Goal: Information Seeking & Learning: Learn about a topic

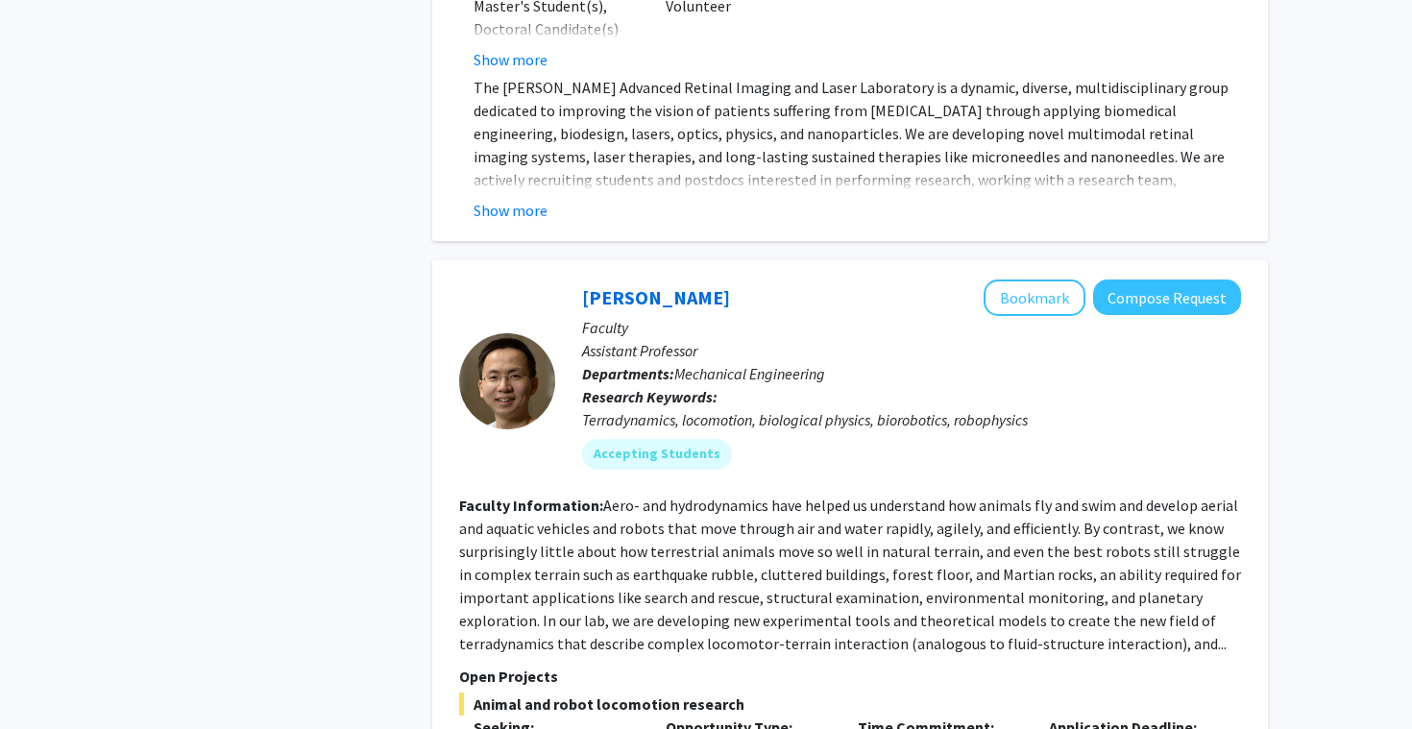
scroll to position [9105, 0]
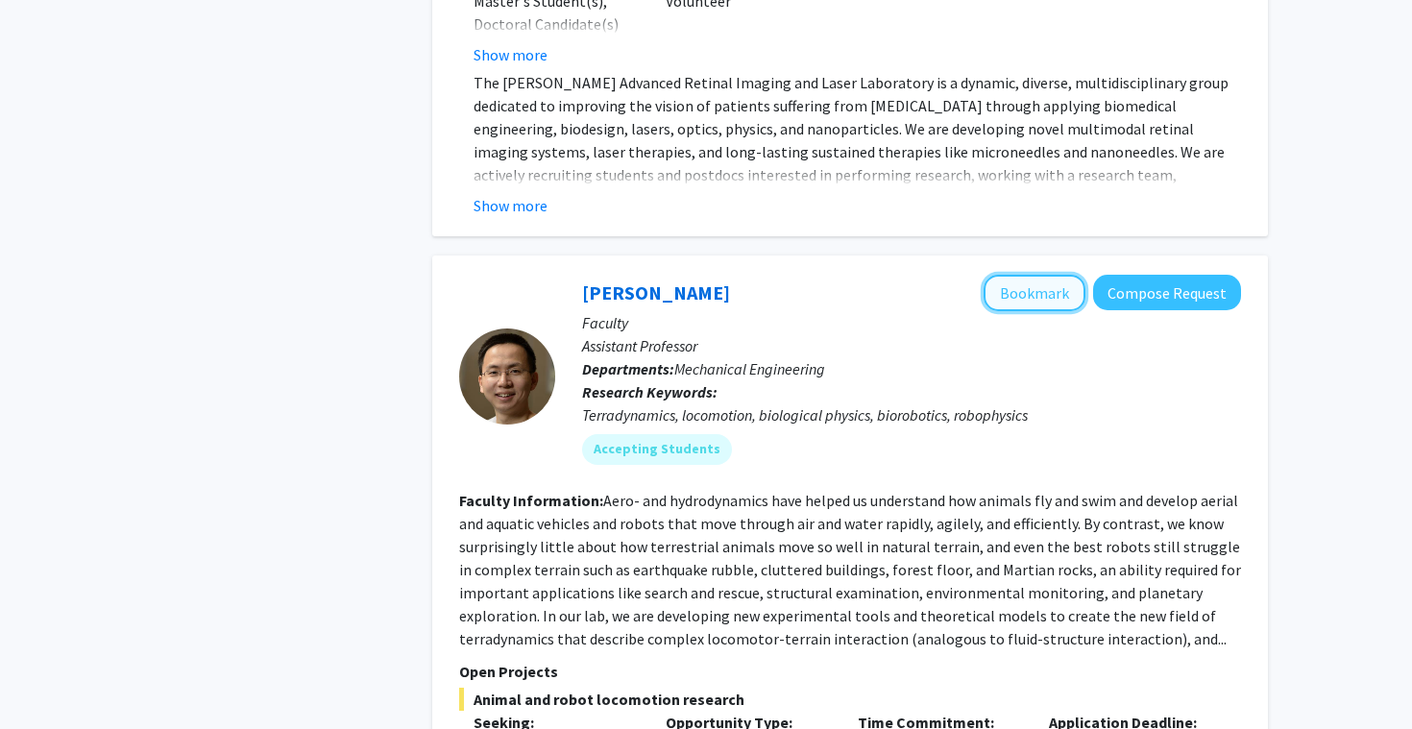
click at [1029, 275] on button "Bookmark" at bounding box center [1034, 293] width 102 height 36
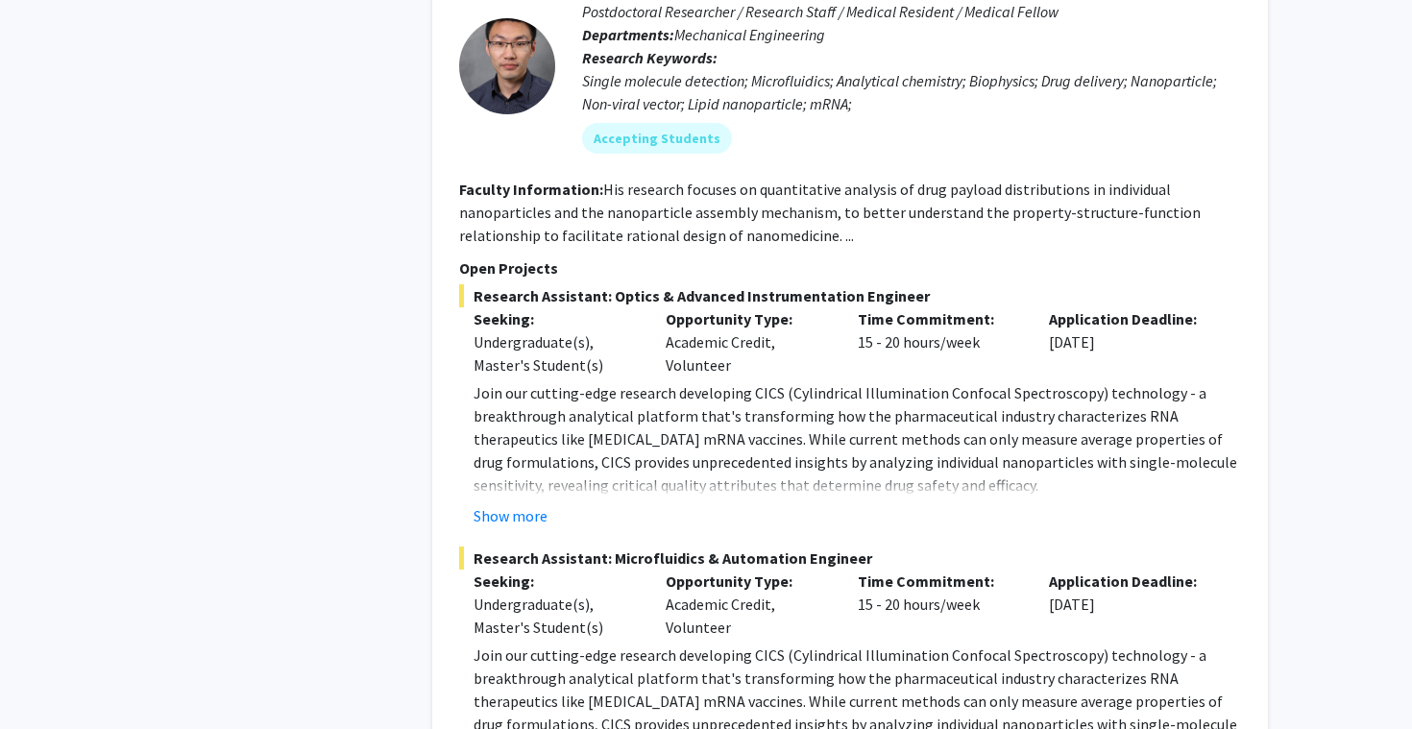
scroll to position [0, 0]
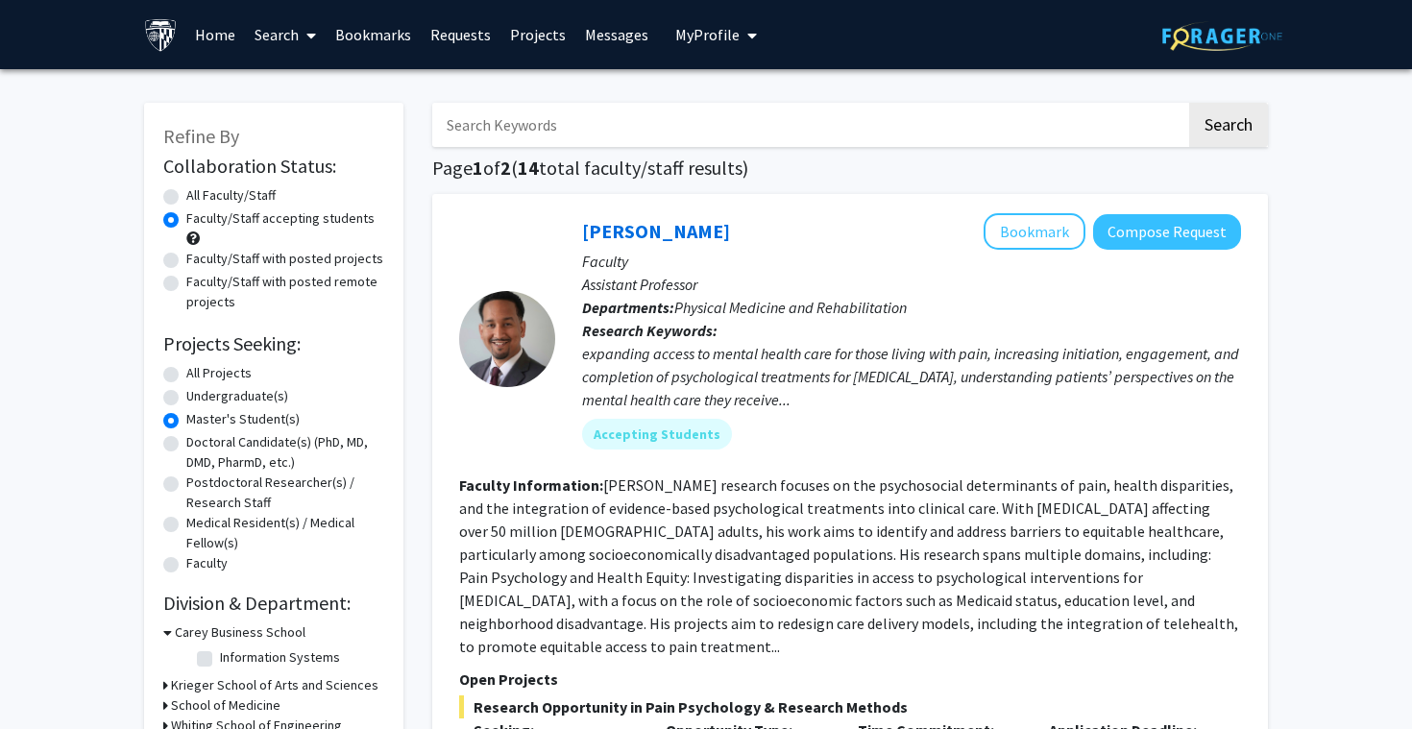
click at [876, 115] on input "Search Keywords" at bounding box center [809, 125] width 754 height 44
type input "paid"
click at [1189, 103] on button "Search" at bounding box center [1228, 125] width 79 height 44
radio input "true"
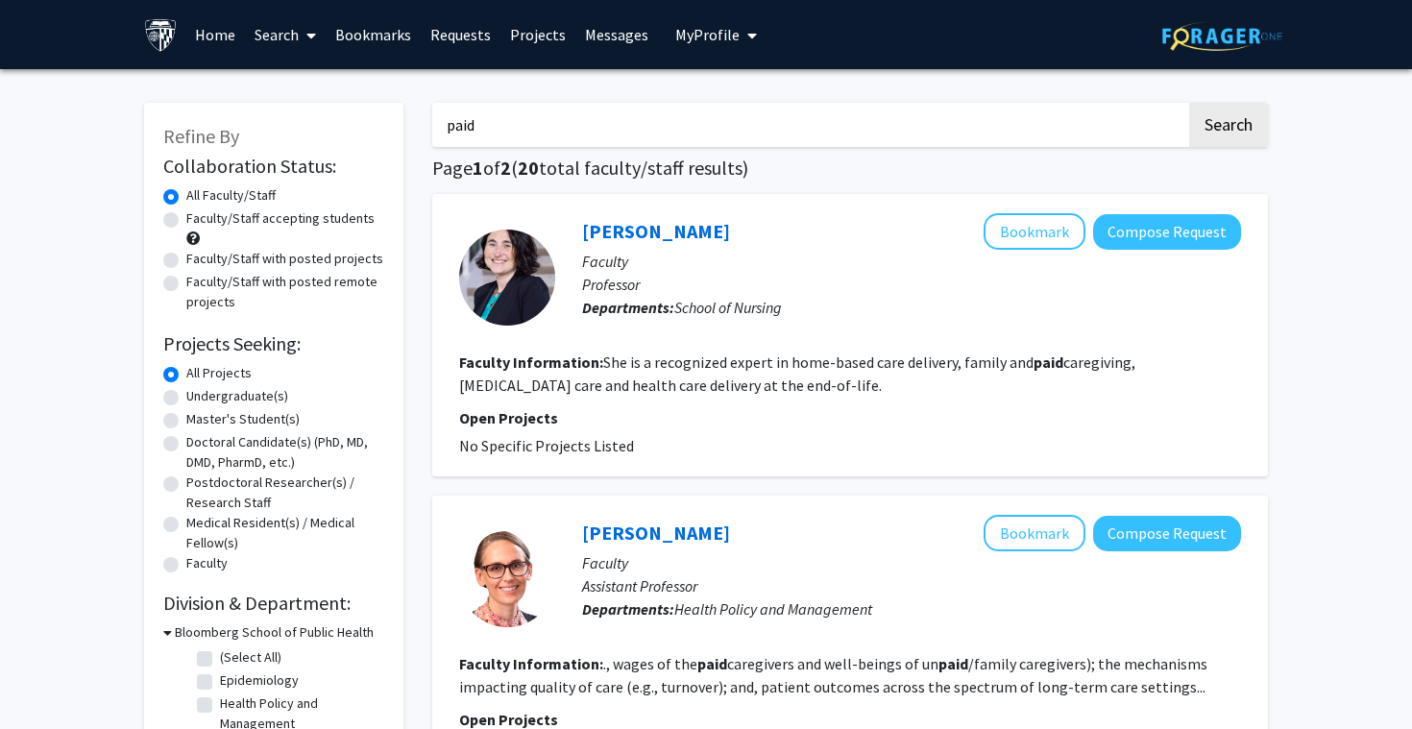
click at [186, 223] on label "Faculty/Staff accepting students" at bounding box center [280, 218] width 188 height 20
click at [186, 221] on input "Faculty/Staff accepting students" at bounding box center [192, 214] width 12 height 12
radio input "true"
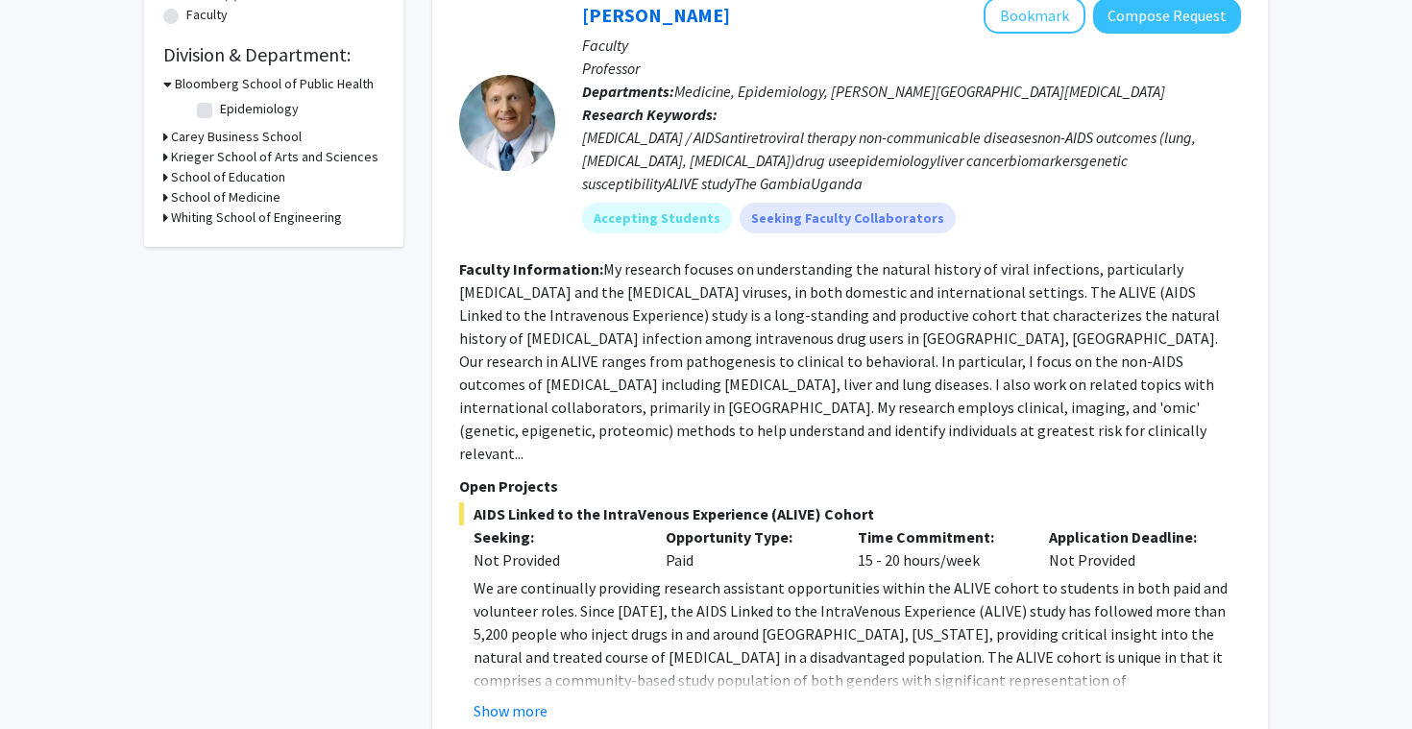
scroll to position [550, 0]
click at [505, 697] on button "Show more" at bounding box center [510, 708] width 74 height 23
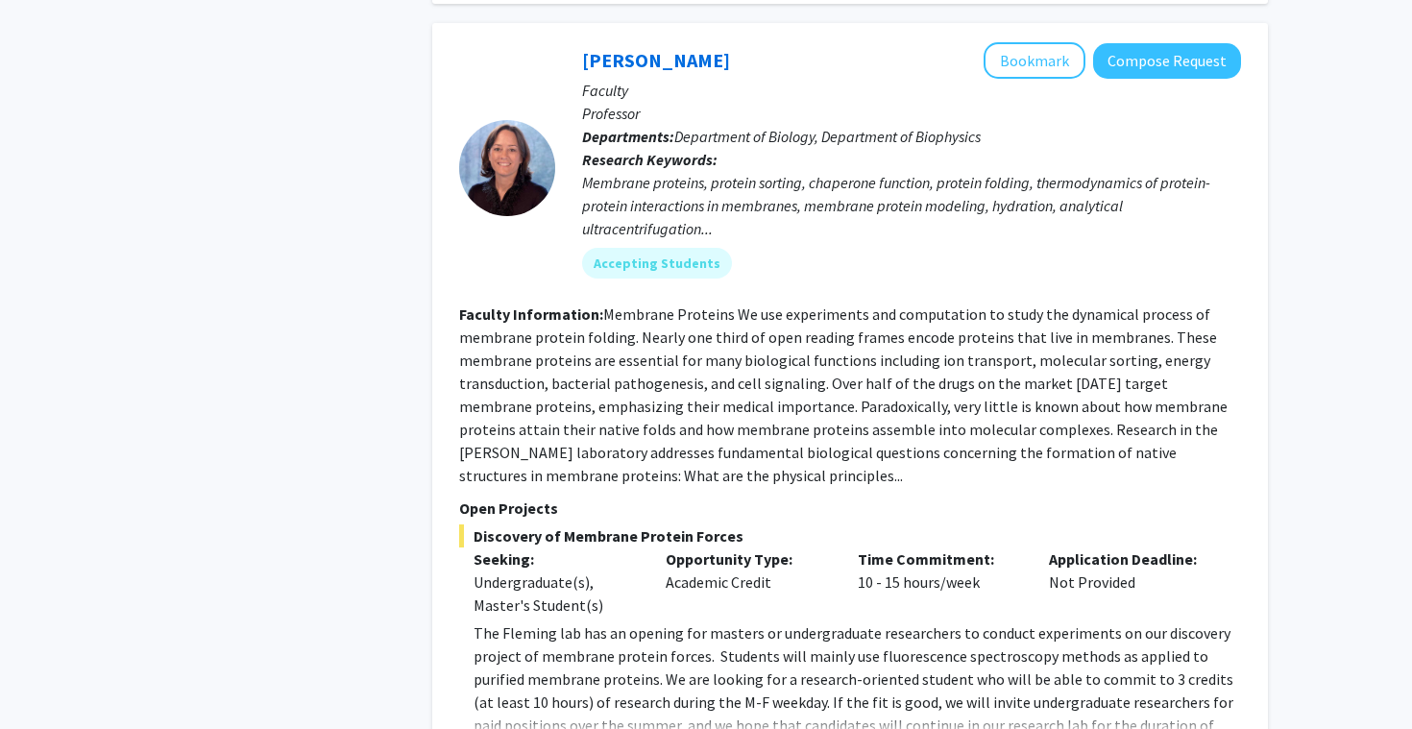
scroll to position [1450, 0]
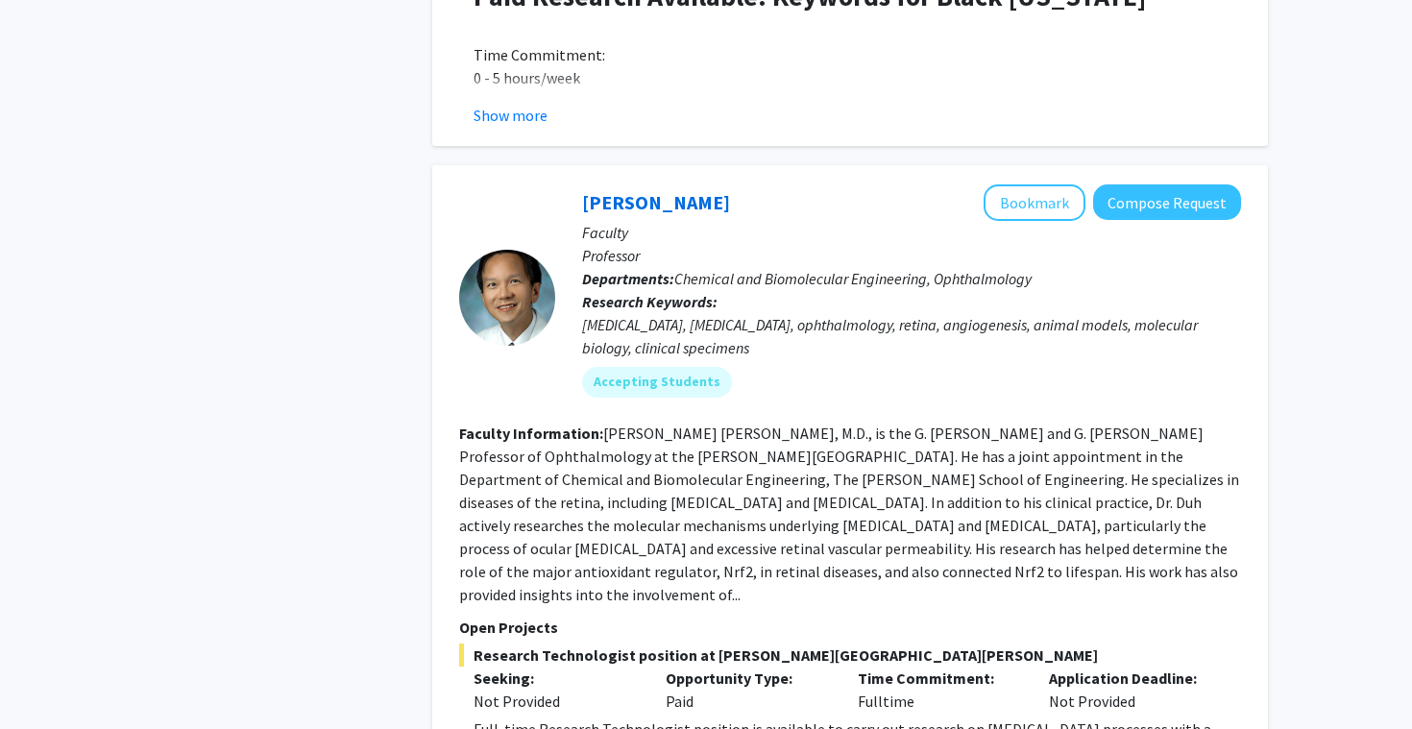
scroll to position [3172, 0]
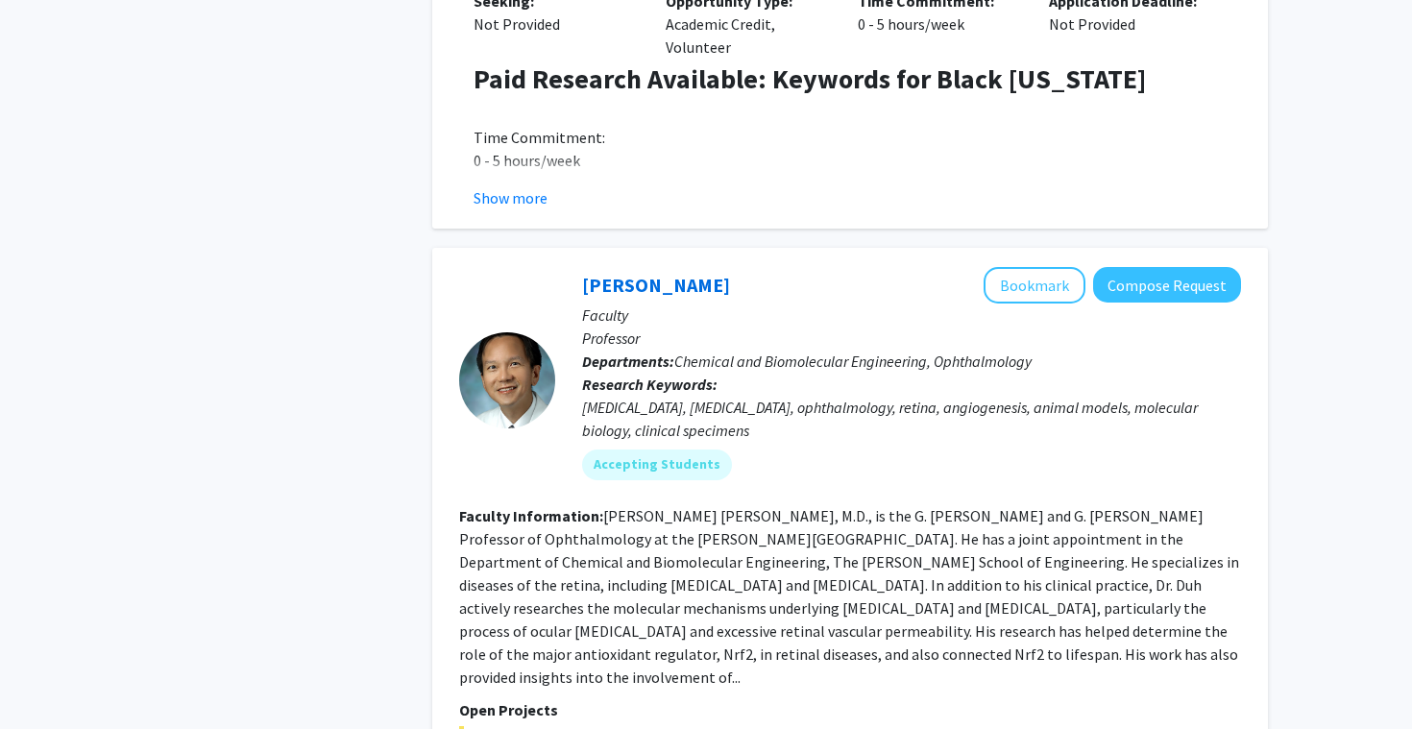
scroll to position [3065, 0]
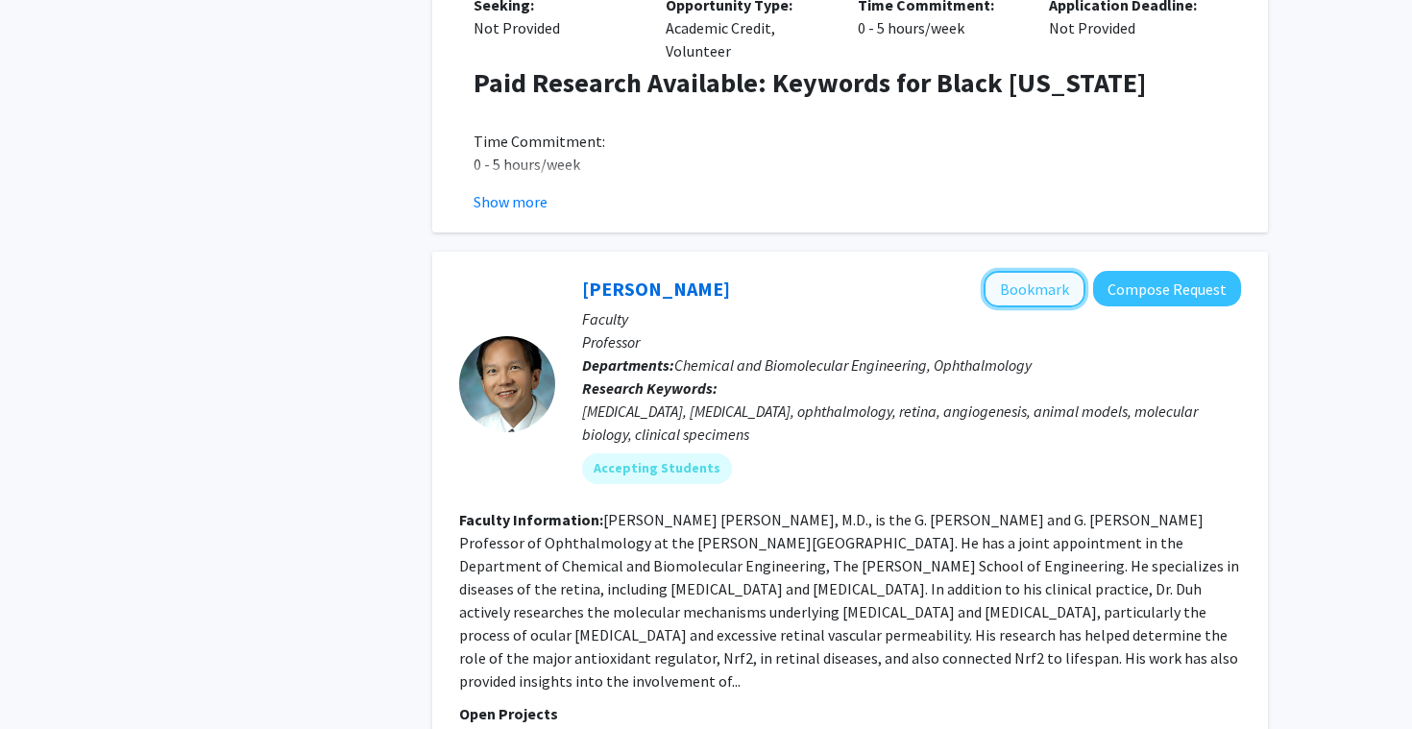
click at [1035, 271] on button "Bookmark" at bounding box center [1034, 289] width 102 height 36
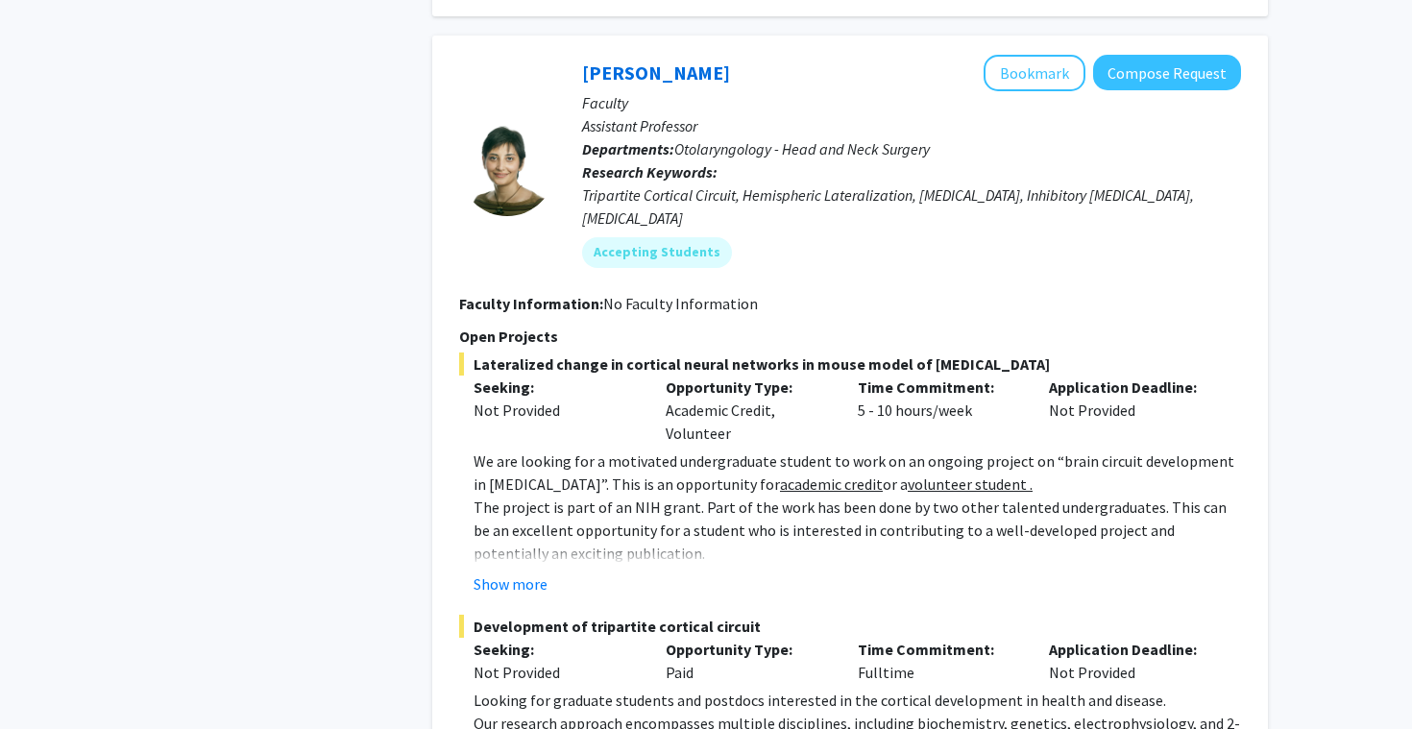
scroll to position [5918, 0]
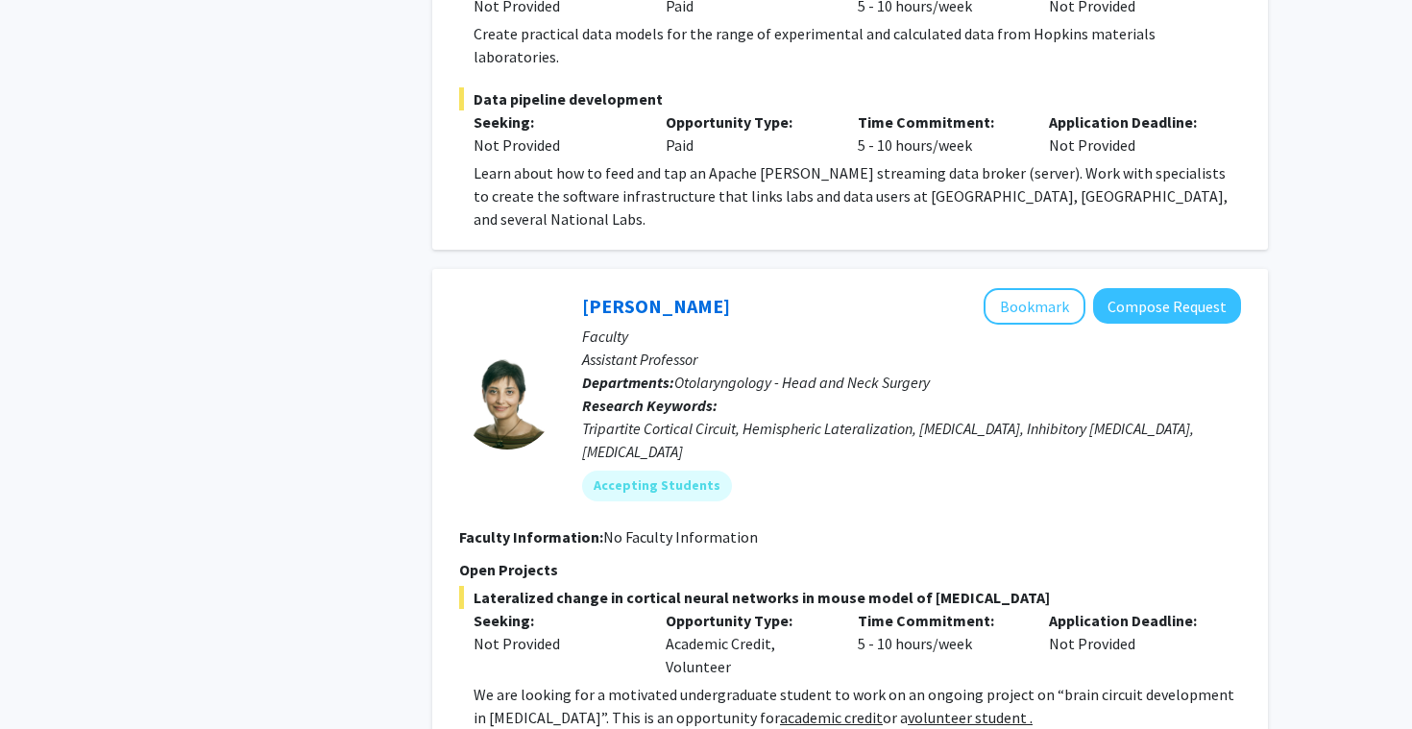
scroll to position [5613, 0]
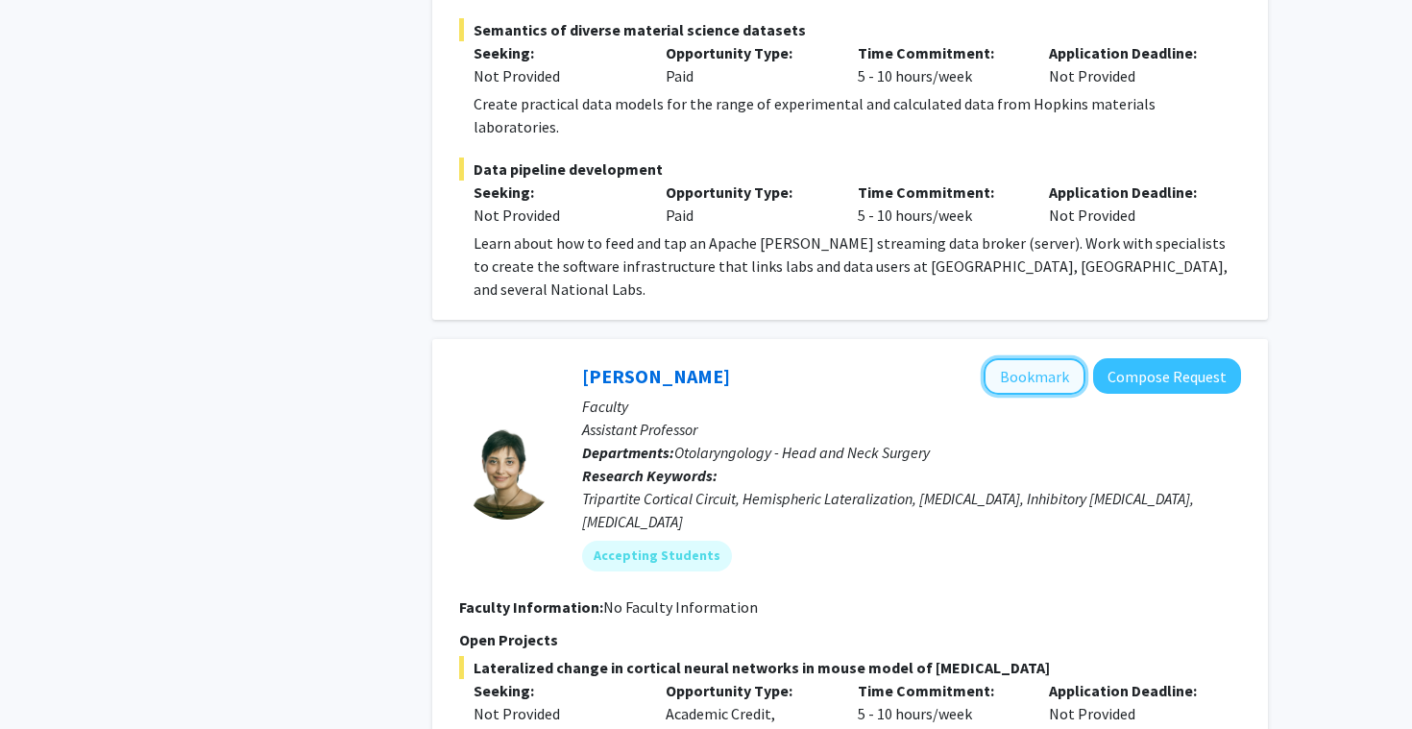
click at [1056, 358] on button "Bookmark" at bounding box center [1034, 376] width 102 height 36
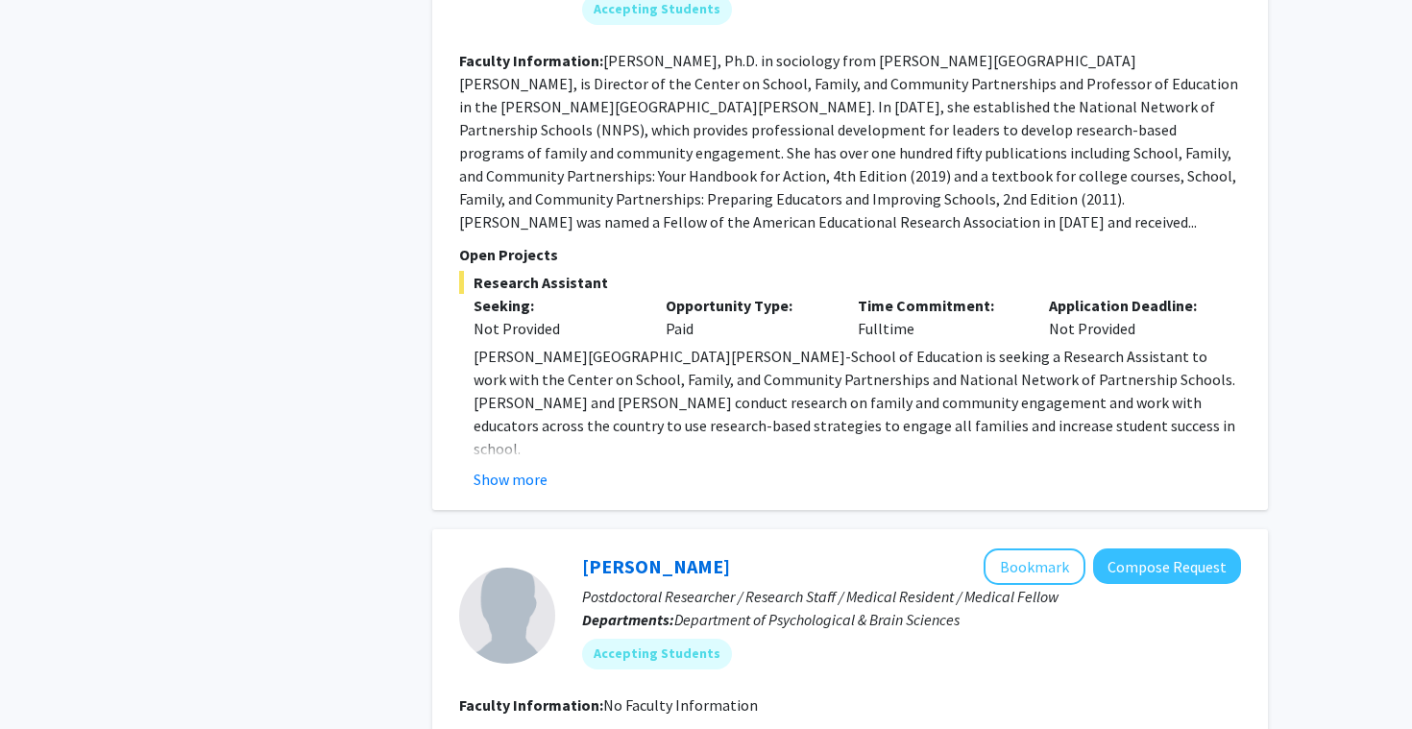
scroll to position [7319, 0]
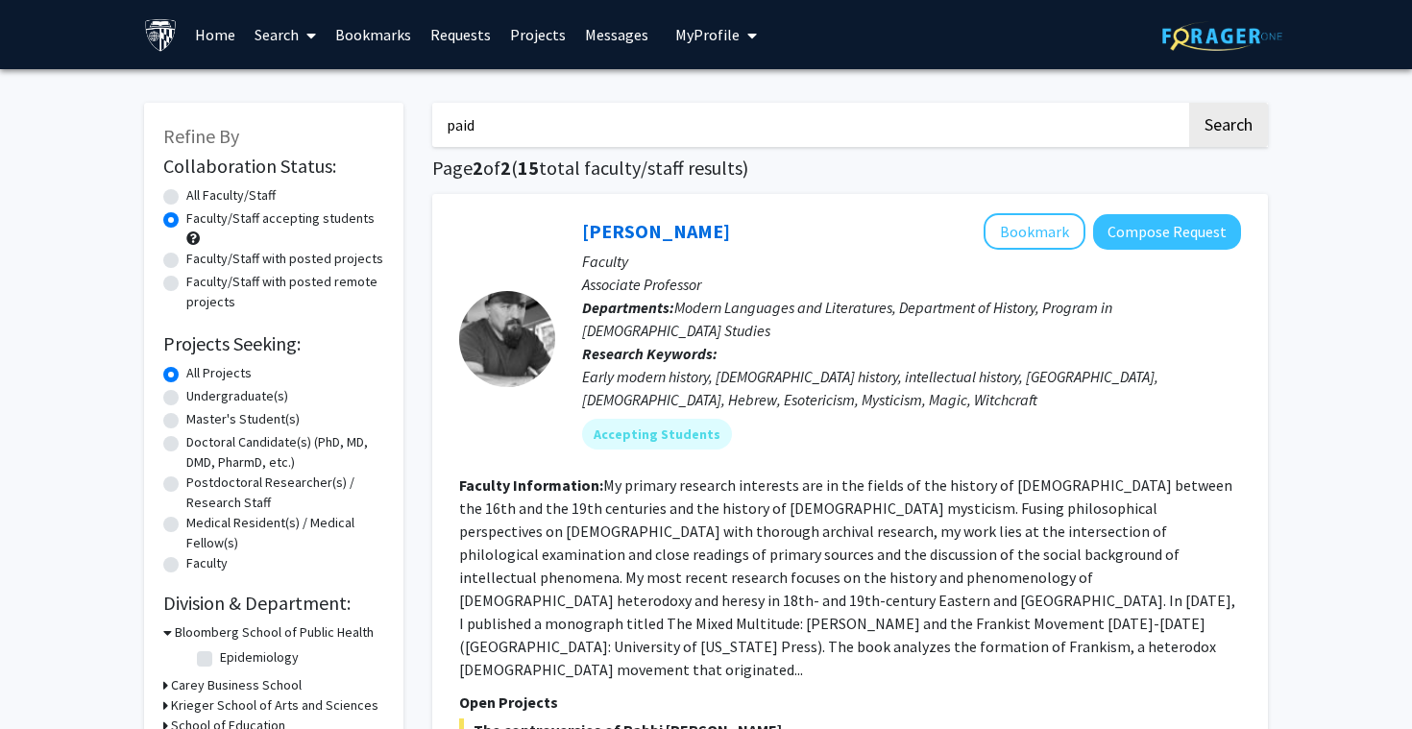
drag, startPoint x: 536, startPoint y: 130, endPoint x: 460, endPoint y: 122, distance: 76.2
click at [460, 122] on input "paid" at bounding box center [809, 125] width 754 height 44
type input "p"
type input "hindi"
click at [1189, 103] on button "Search" at bounding box center [1228, 125] width 79 height 44
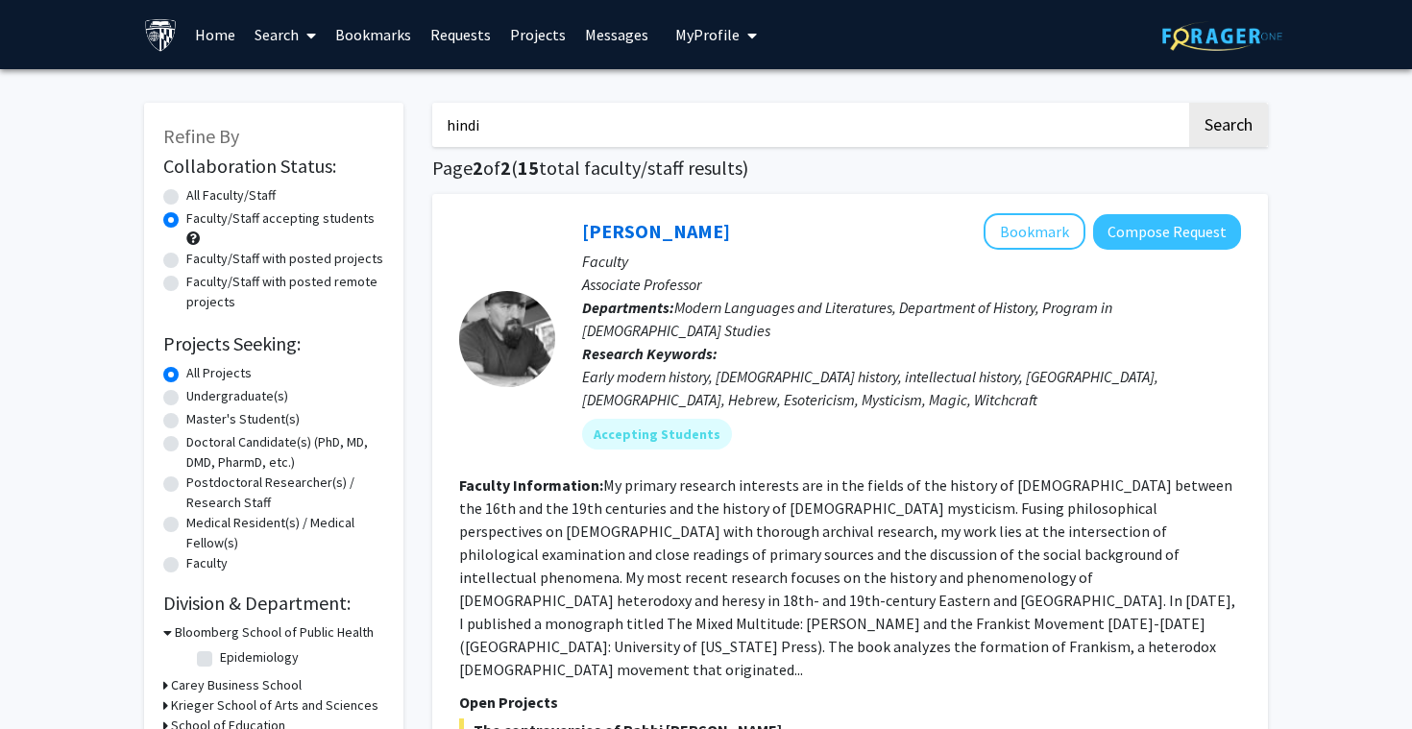
radio input "true"
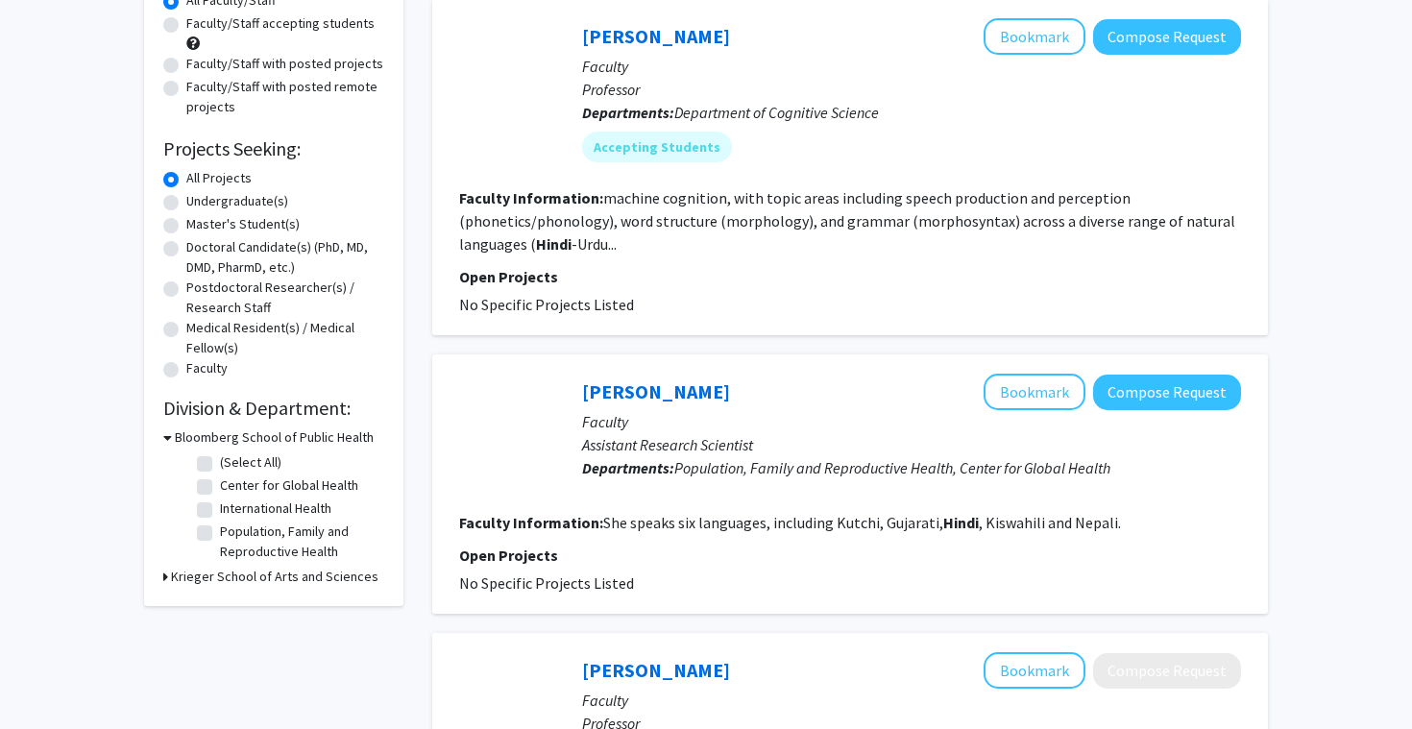
scroll to position [197, 0]
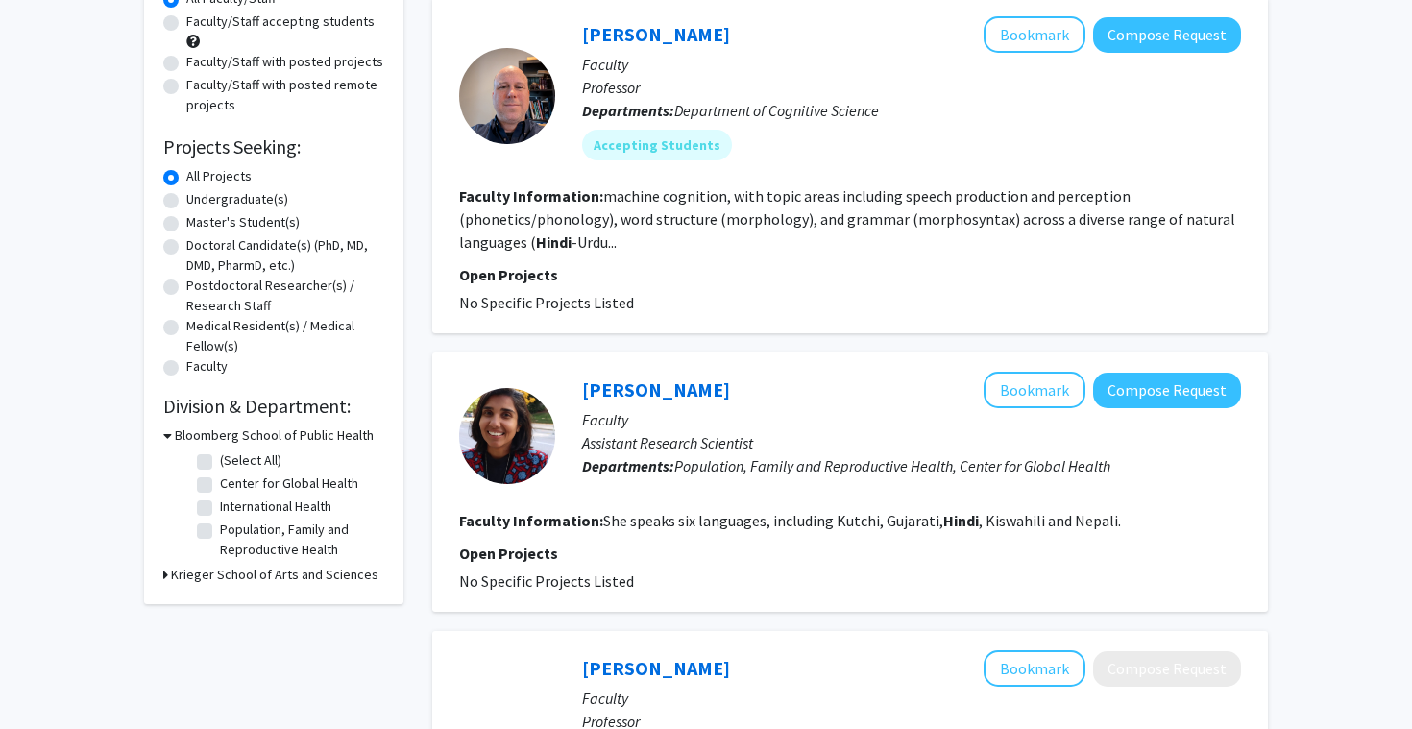
click at [213, 28] on label "Faculty/Staff accepting students" at bounding box center [280, 22] width 188 height 20
click at [199, 24] on input "Faculty/Staff accepting students" at bounding box center [192, 18] width 12 height 12
radio input "true"
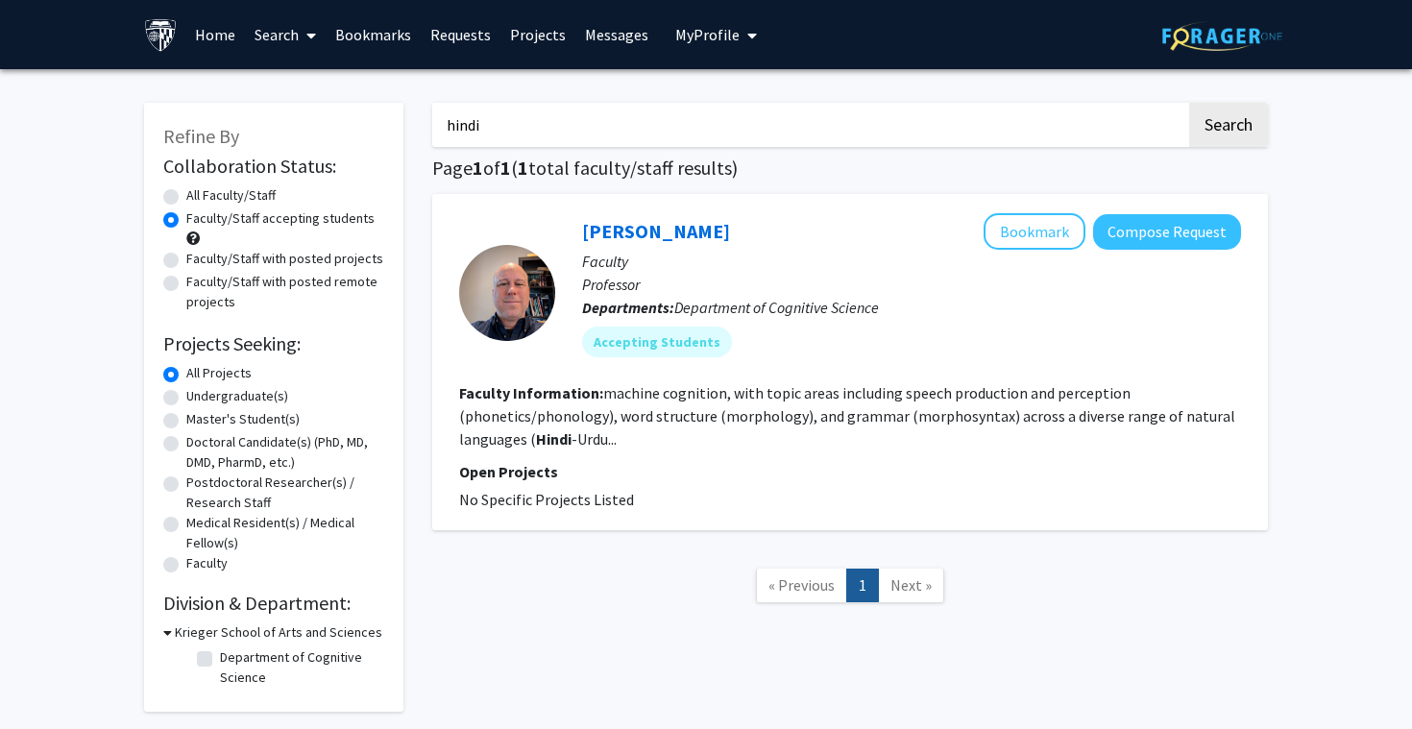
click at [568, 444] on fg-read-more "machine cognition, with topic areas including speech production and perception …" at bounding box center [847, 415] width 776 height 65
click at [378, 43] on link "Bookmarks" at bounding box center [373, 34] width 95 height 67
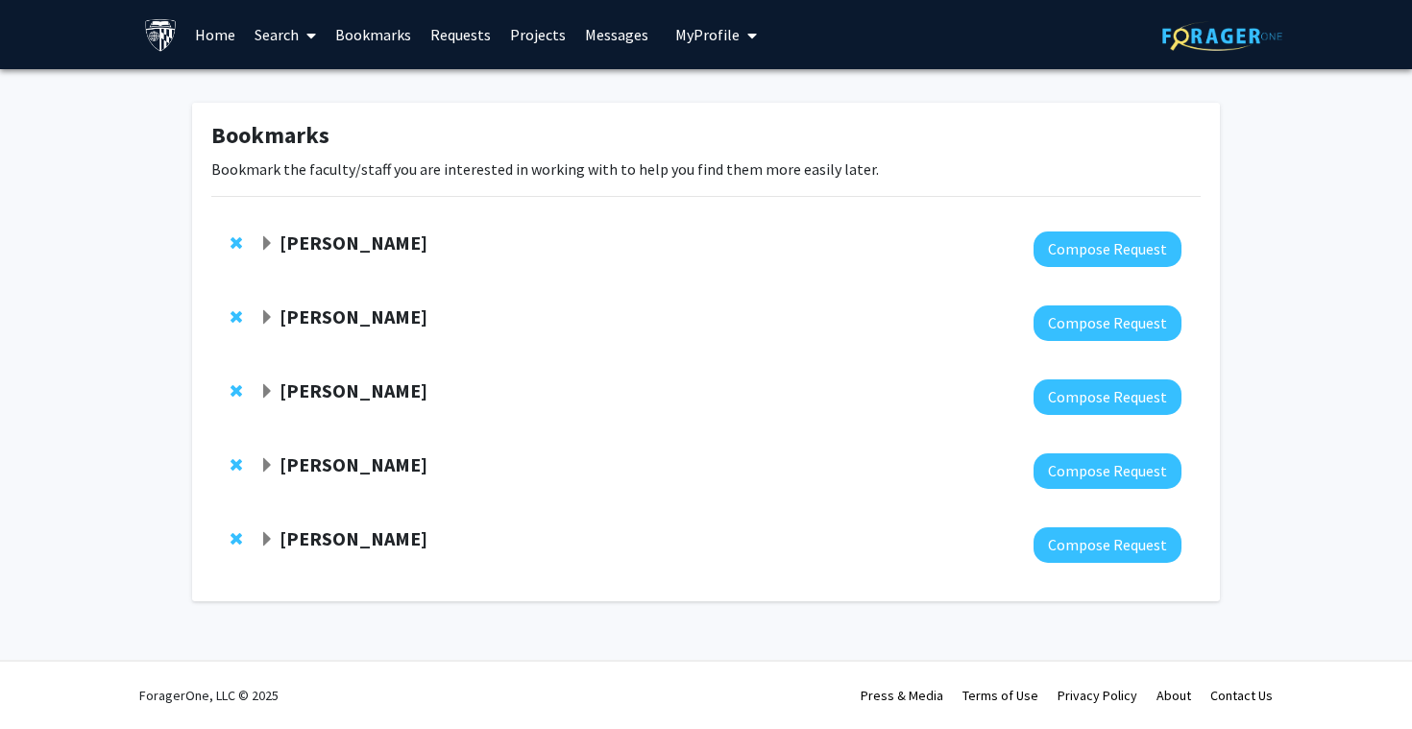
click at [544, 27] on link "Projects" at bounding box center [537, 34] width 75 height 67
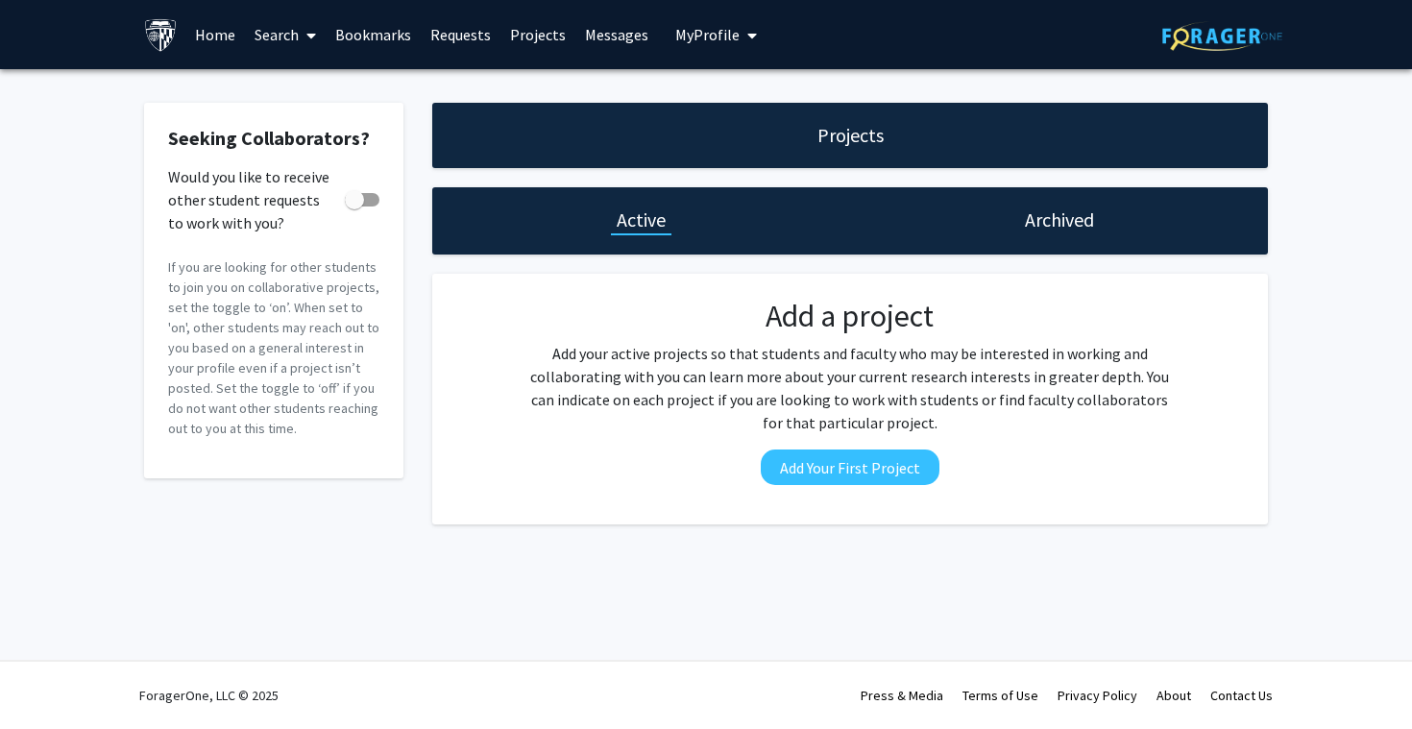
click at [338, 199] on label "Would you like to receive other student requests to work with you?" at bounding box center [273, 199] width 211 height 23
click at [353, 206] on input "Would you like to receive other student requests to work with you?" at bounding box center [353, 206] width 1 height 1
click at [349, 201] on span at bounding box center [362, 199] width 35 height 13
click at [353, 206] on input "Would you like to receive other student requests to work with you?" at bounding box center [353, 206] width 1 height 1
checkbox input "false"
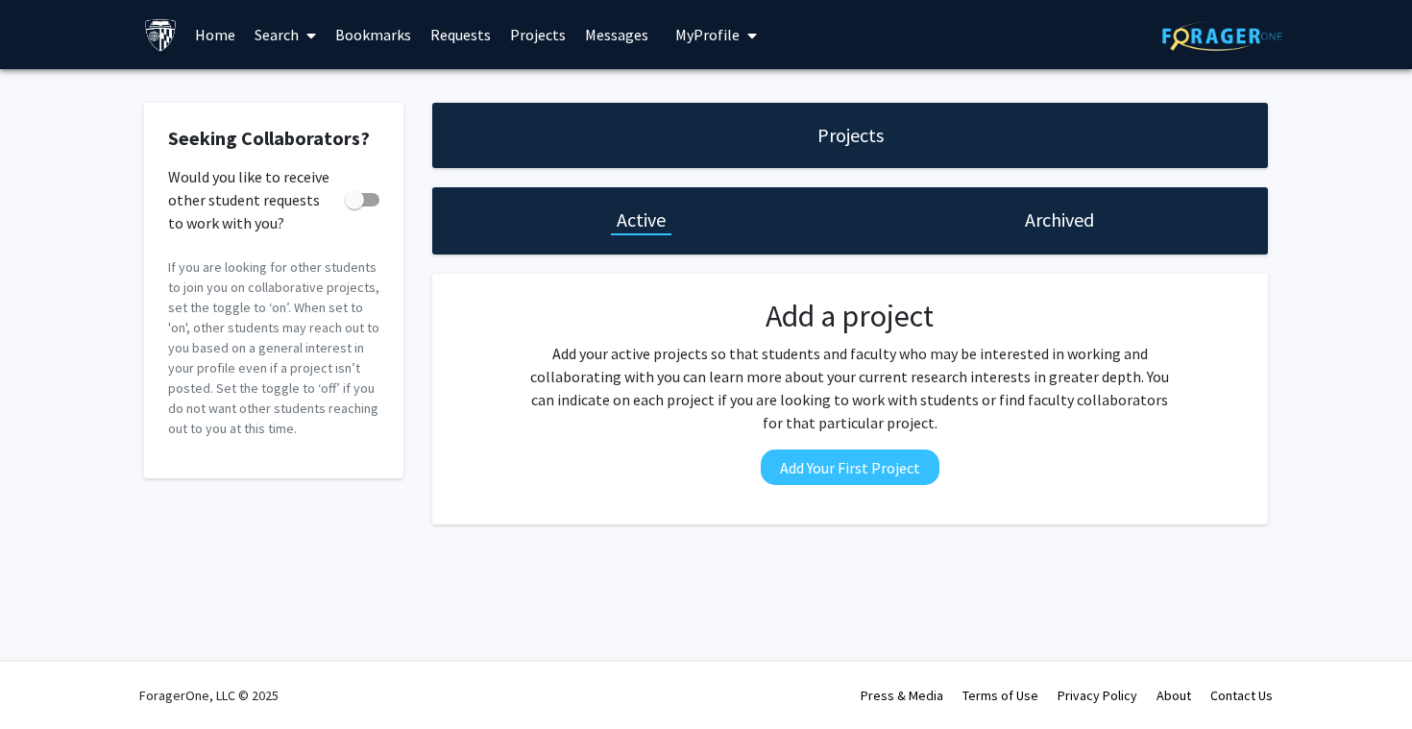
click at [226, 29] on link "Home" at bounding box center [215, 34] width 60 height 67
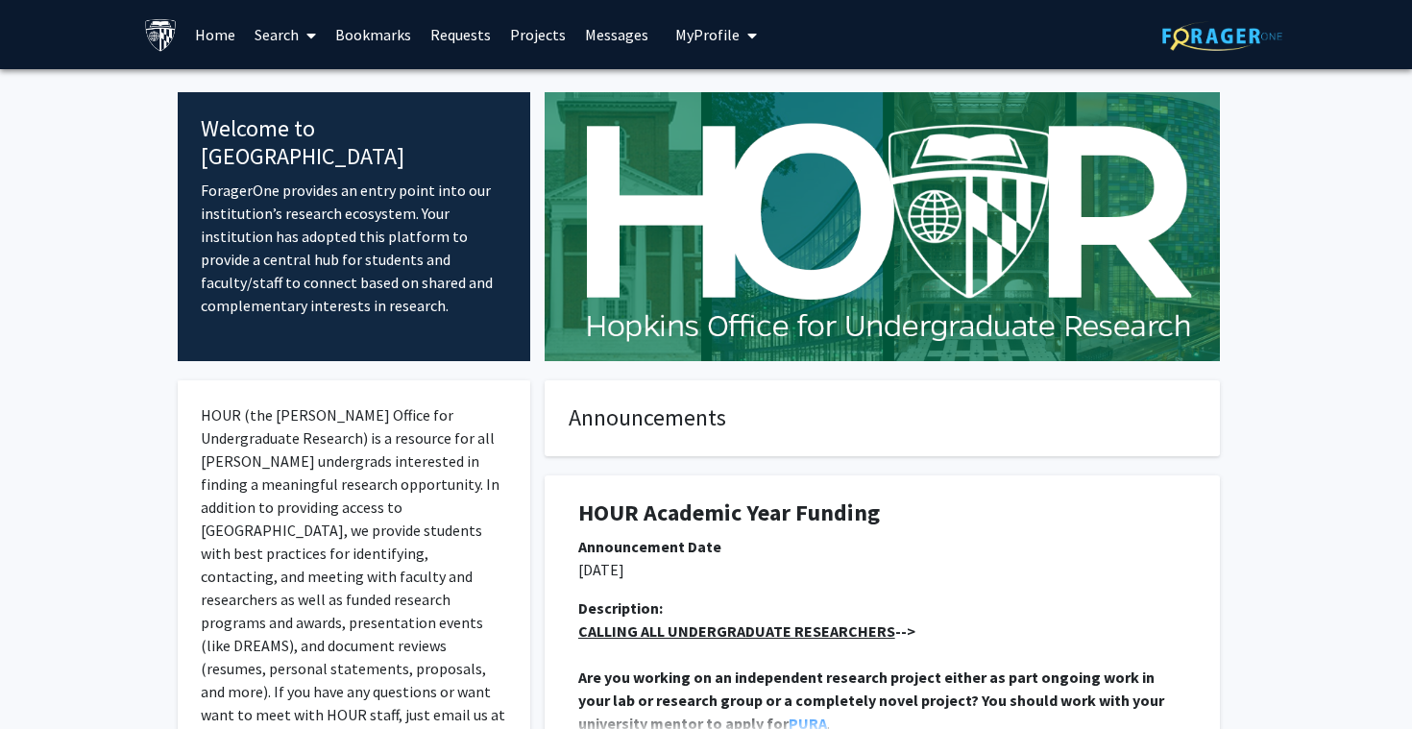
click at [296, 31] on link "Search" at bounding box center [285, 34] width 81 height 67
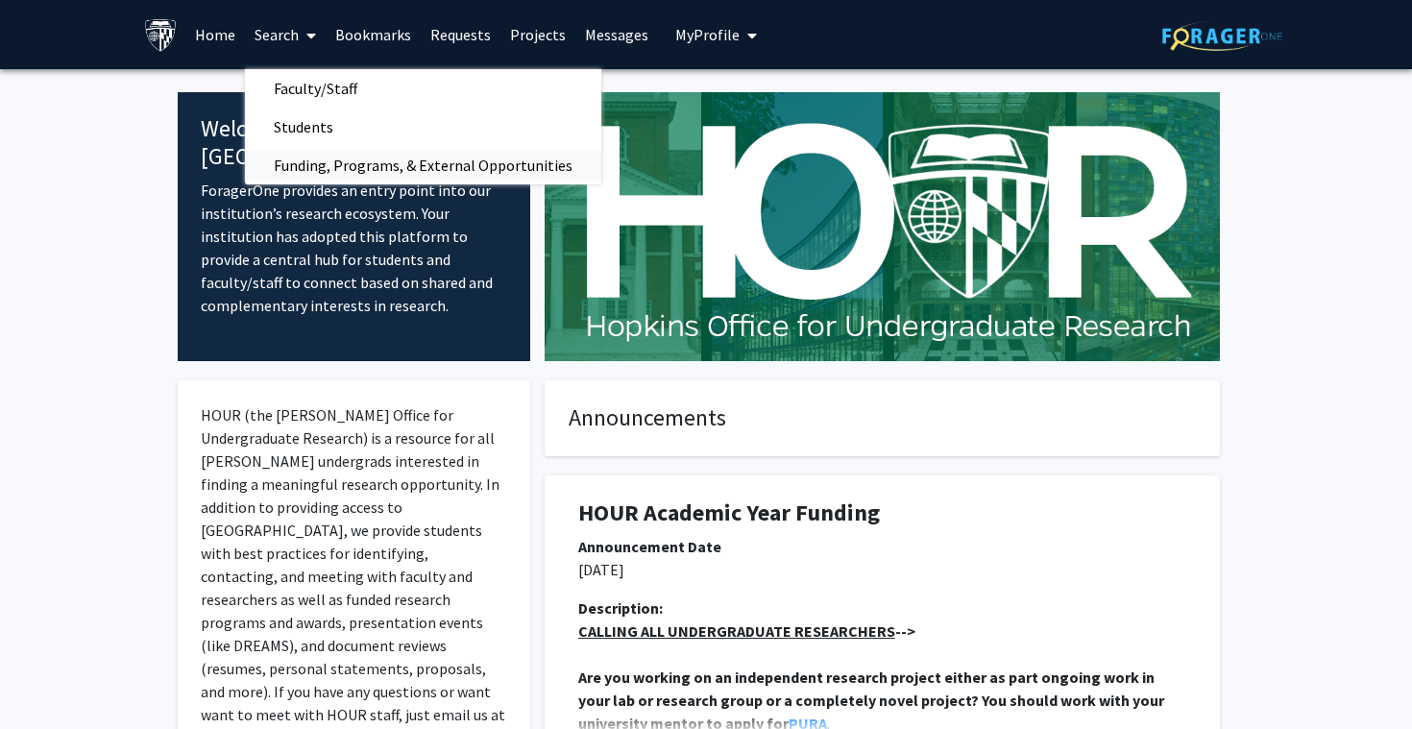
click at [336, 164] on span "Funding, Programs, & External Opportunities" at bounding box center [423, 165] width 356 height 38
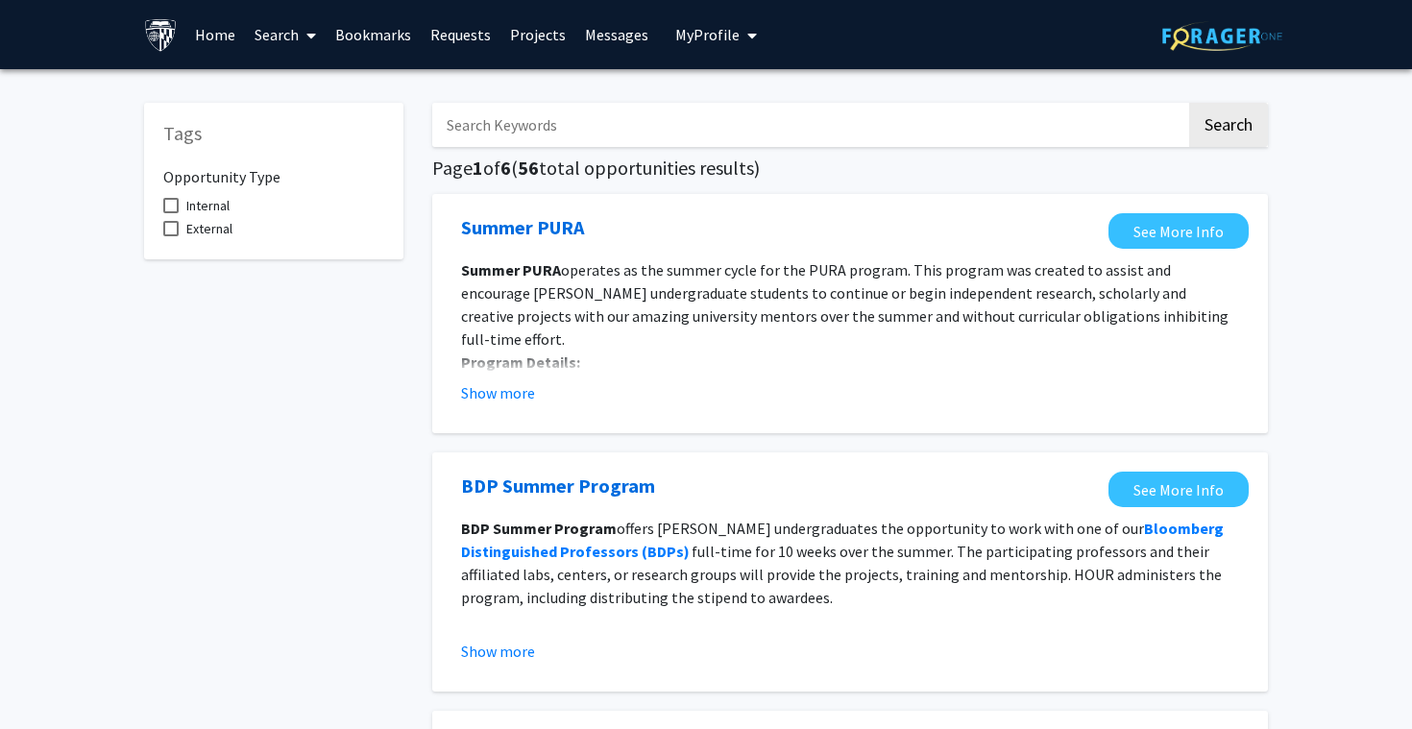
click at [225, 36] on link "Home" at bounding box center [215, 34] width 60 height 67
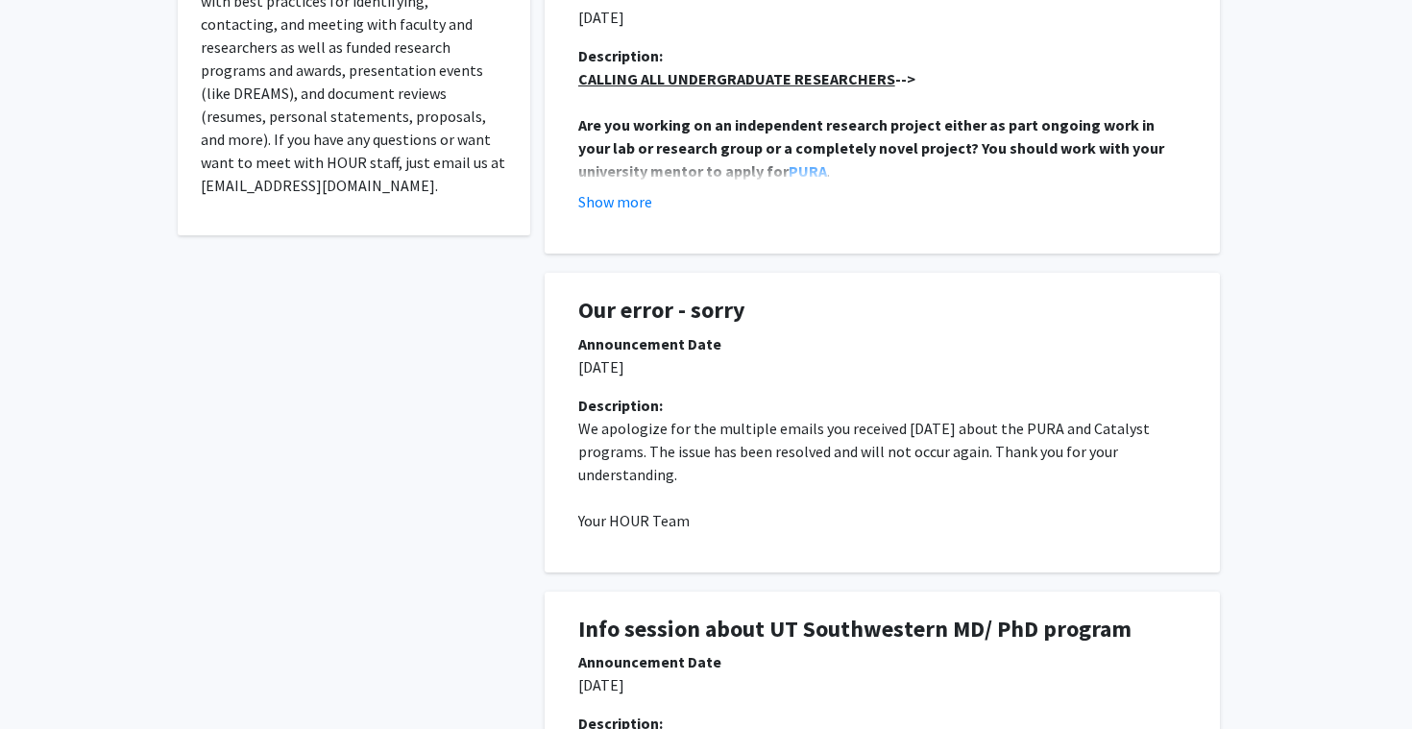
scroll to position [564, 0]
